Goal: Check status: Check status

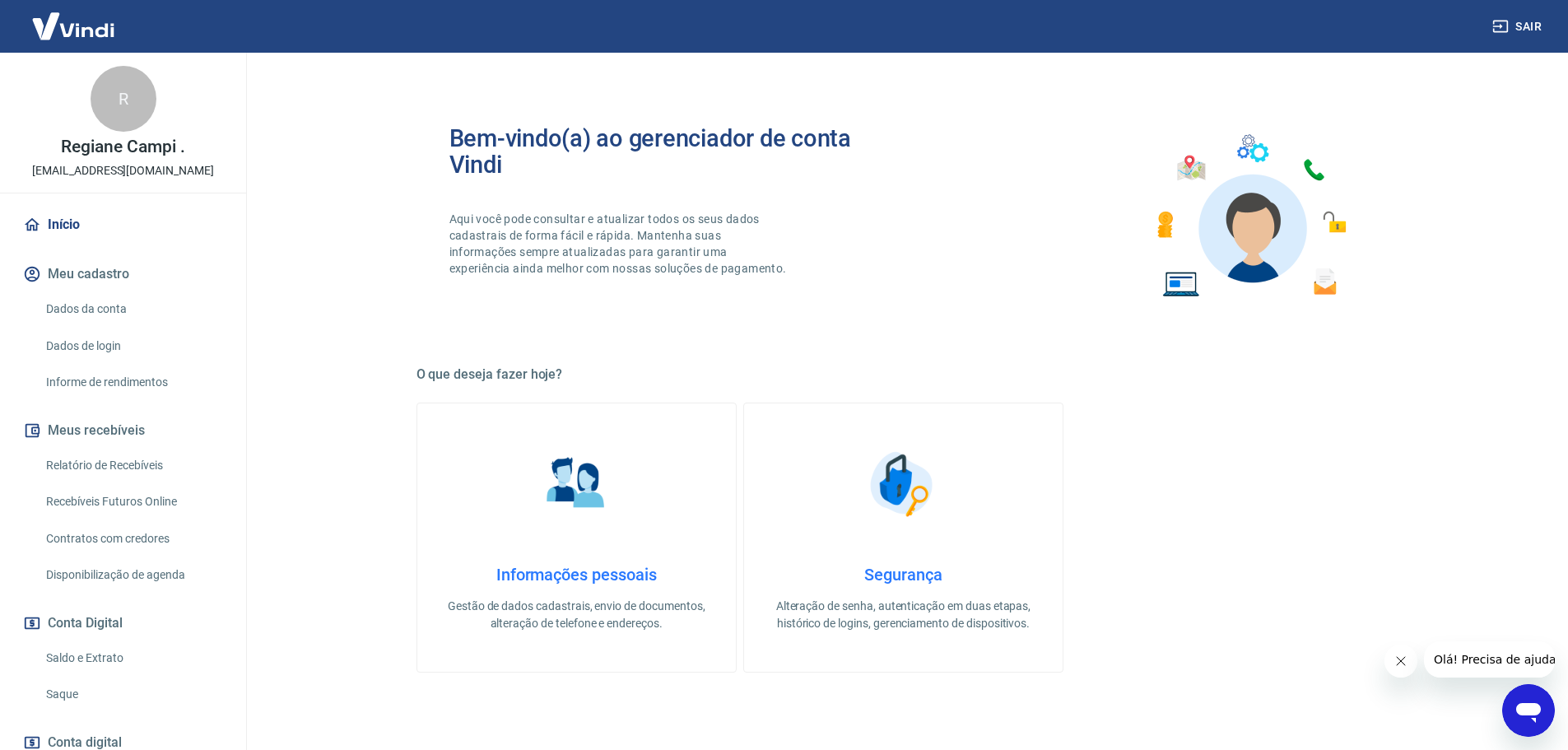
scroll to position [110, 0]
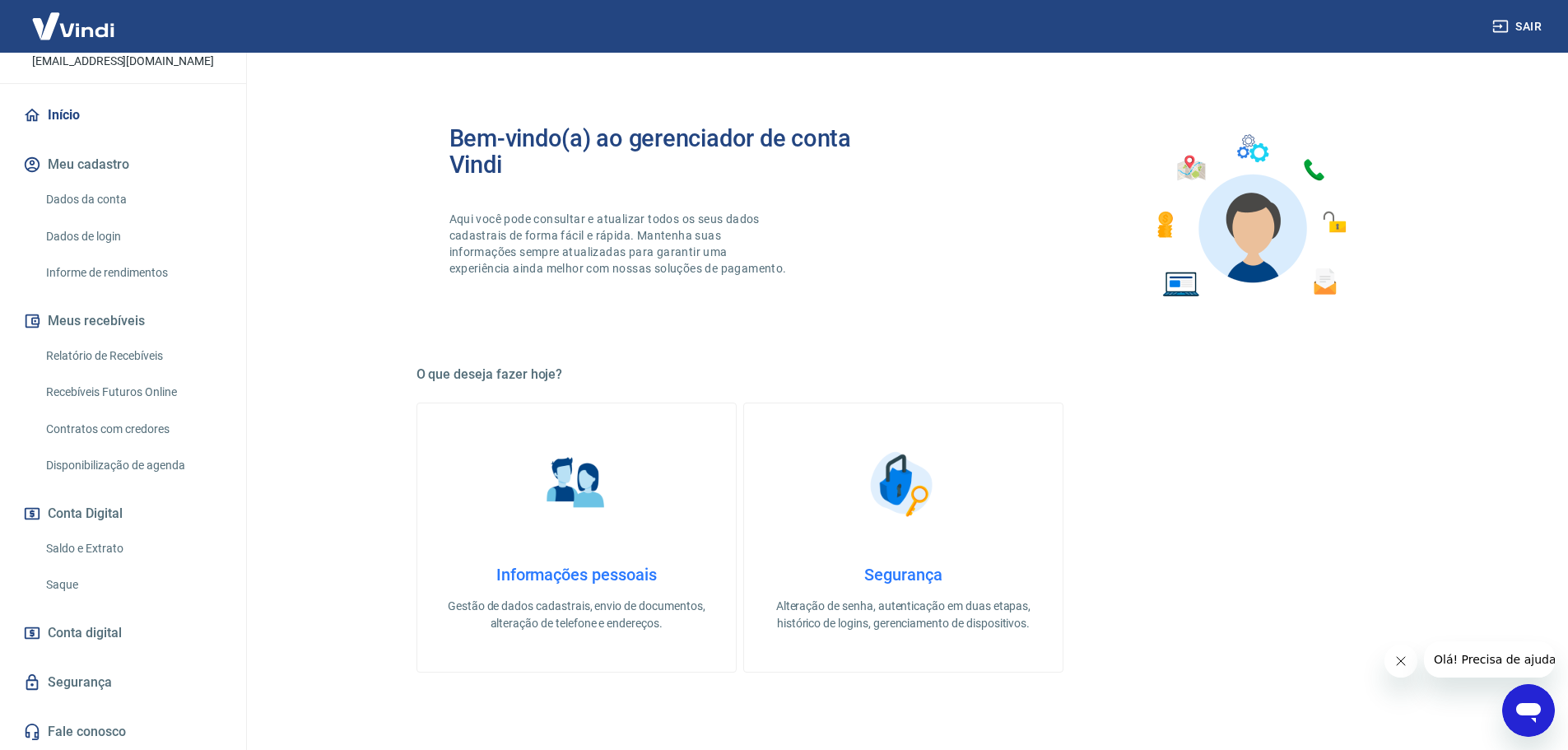
click at [156, 351] on link "Relatório de Recebíveis" at bounding box center [133, 355] width 187 height 33
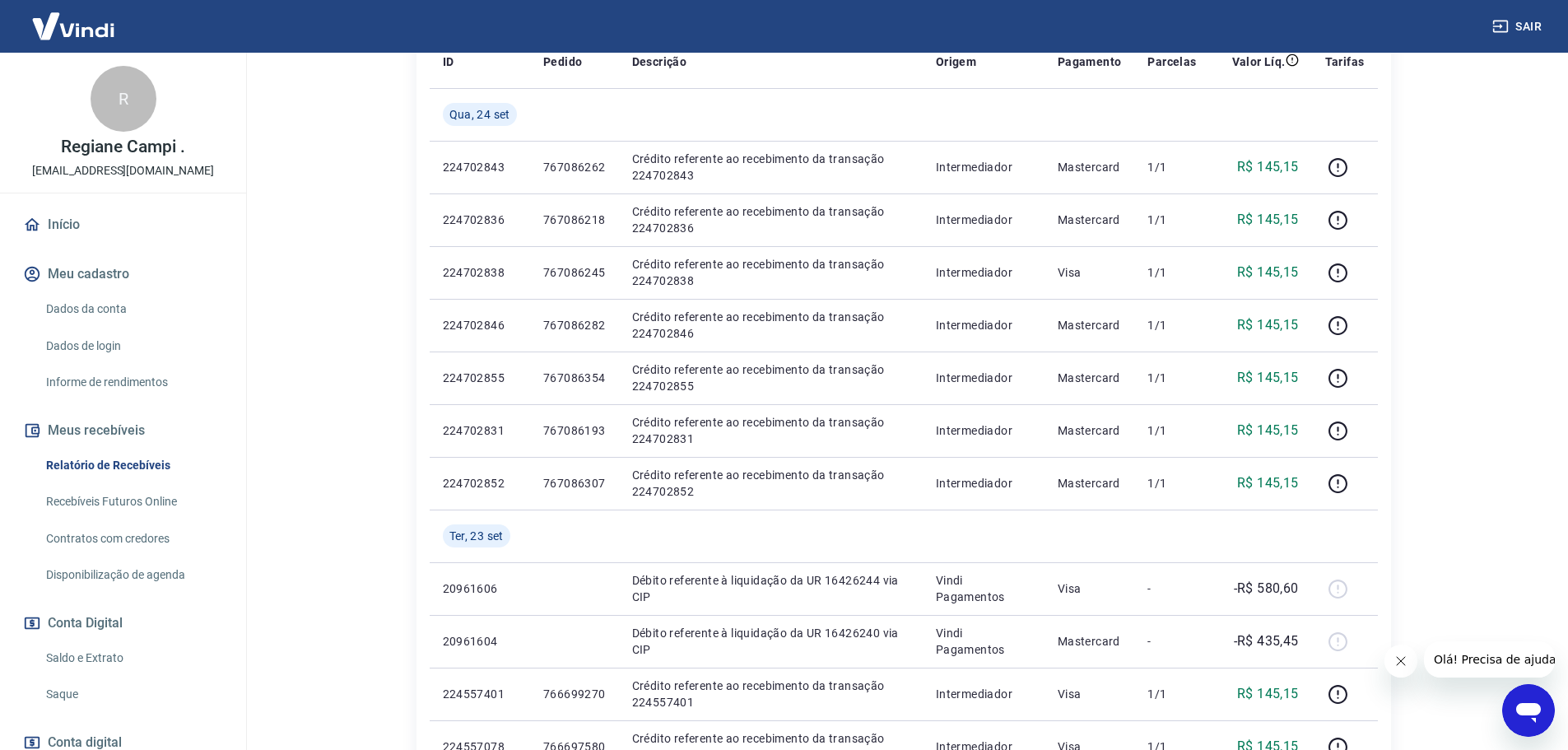
click at [151, 503] on link "Recebíveis Futuros Online" at bounding box center [133, 501] width 187 height 33
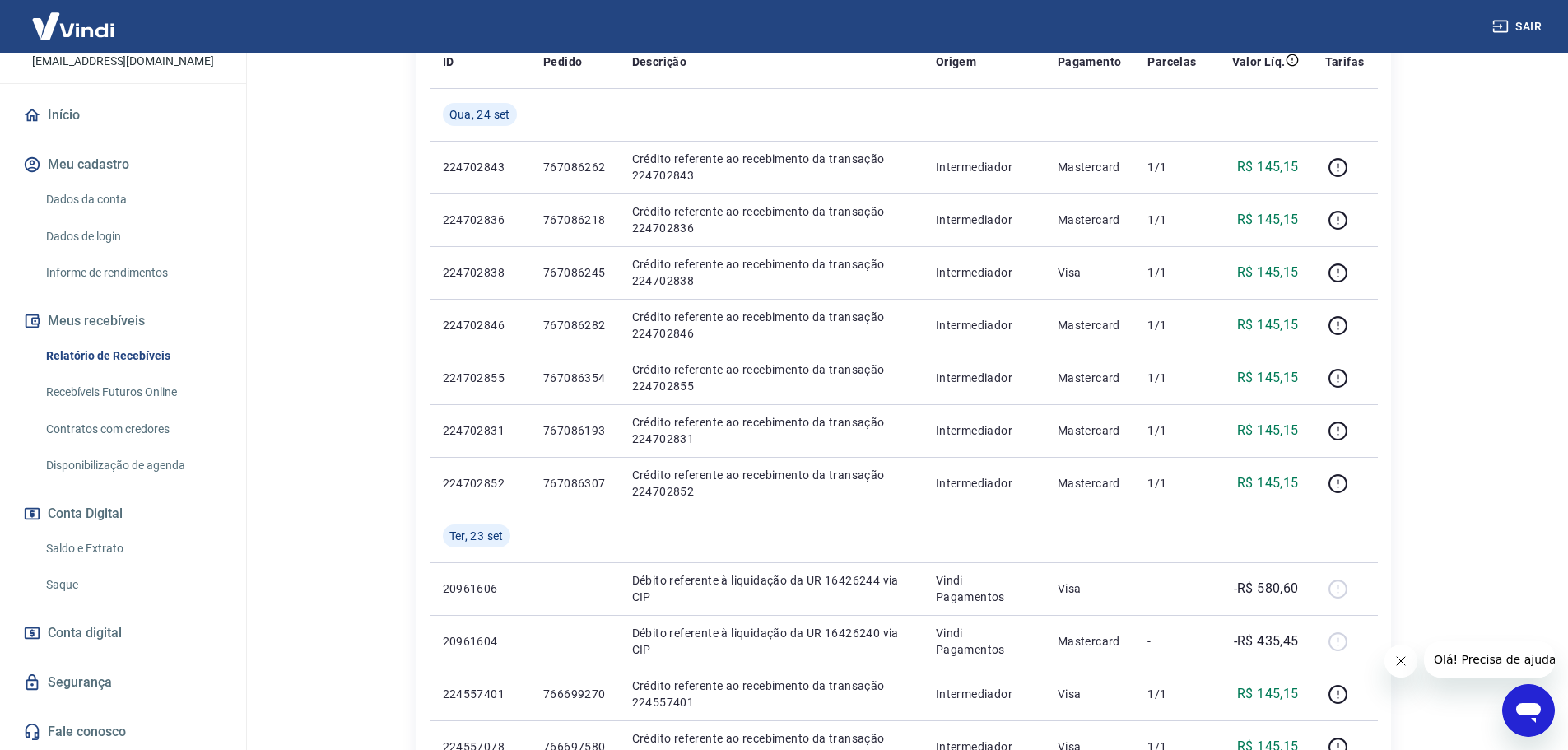
click at [106, 550] on link "Saldo e Extrato" at bounding box center [133, 547] width 187 height 33
